Goal: Communication & Community: Participate in discussion

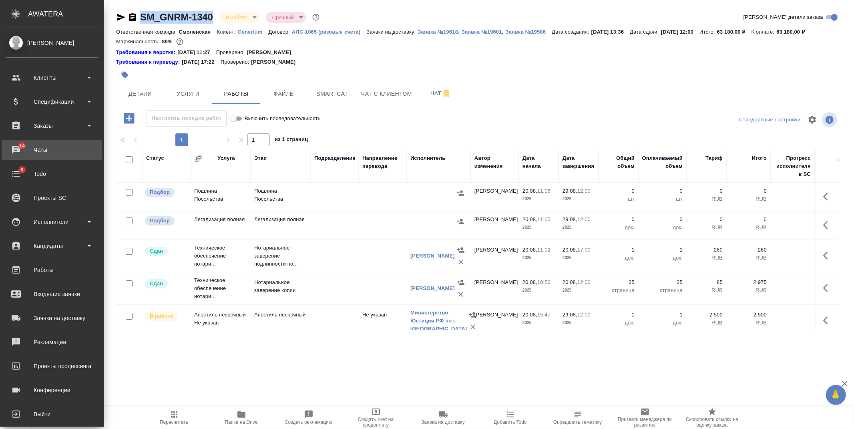
click at [34, 154] on div "Чаты" at bounding box center [52, 150] width 92 height 12
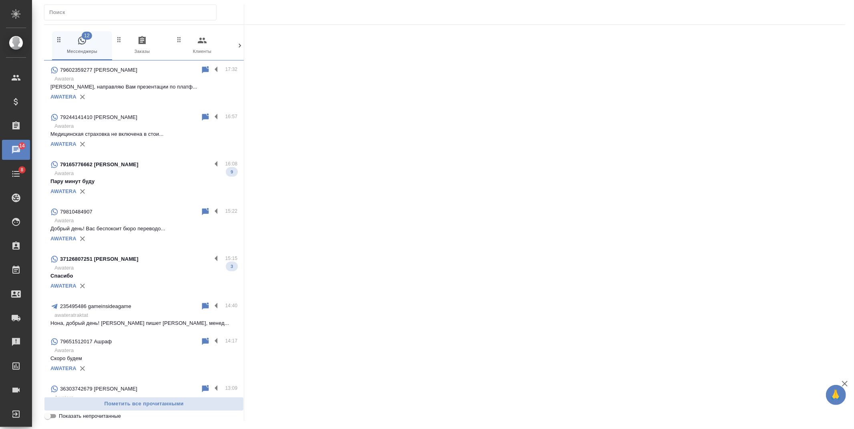
click at [129, 165] on div "79165776662 Faina" at bounding box center [130, 165] width 161 height 10
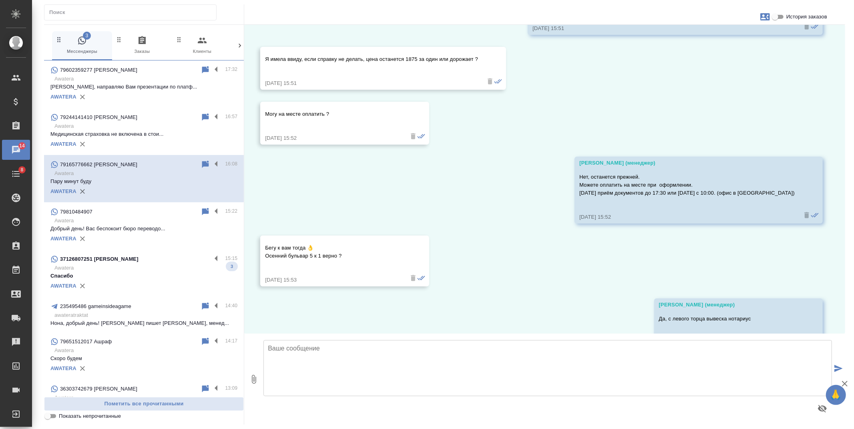
scroll to position [2479, 0]
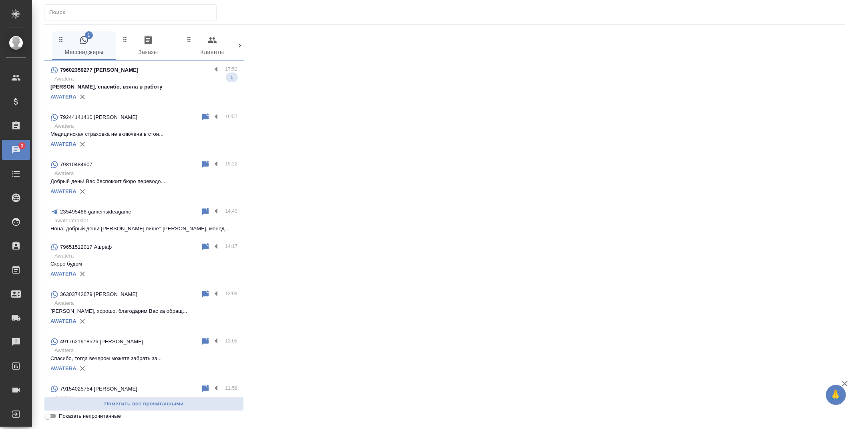
click at [167, 86] on p "Татьяна, спасибо, взяла в работу" at bounding box center [143, 87] width 187 height 8
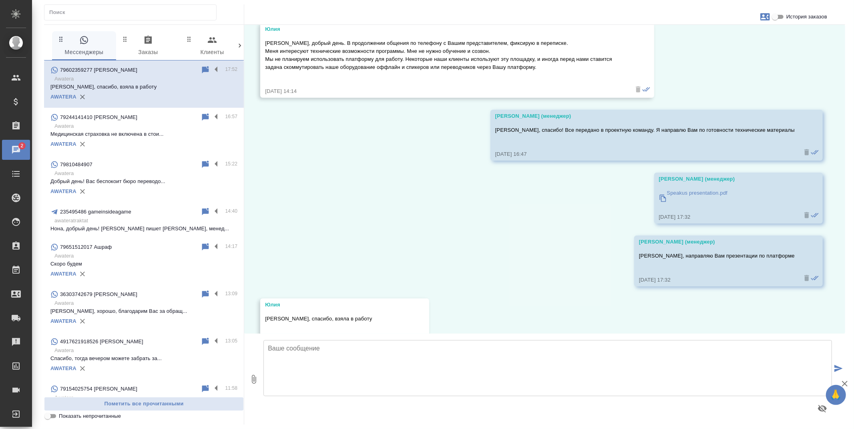
scroll to position [178, 0]
